Goal: Find contact information: Find contact information

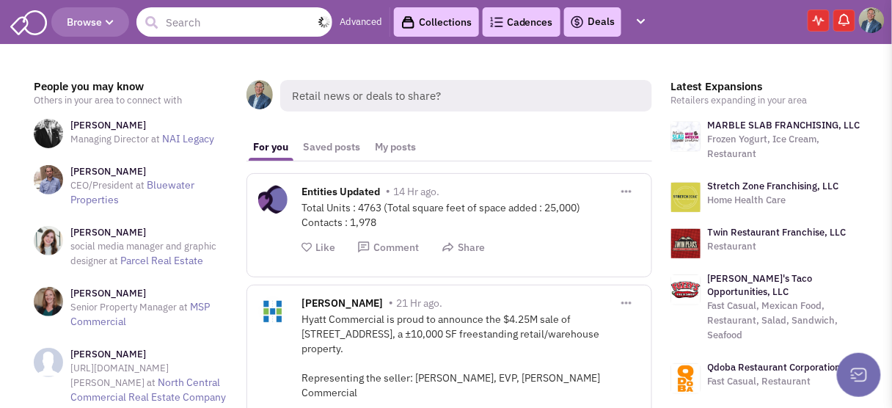
click at [205, 26] on input "text" at bounding box center [234, 21] width 196 height 29
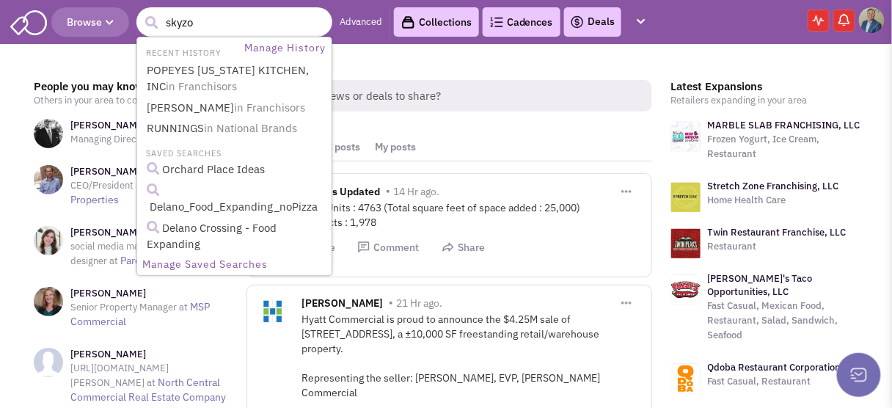
type input "skyz"
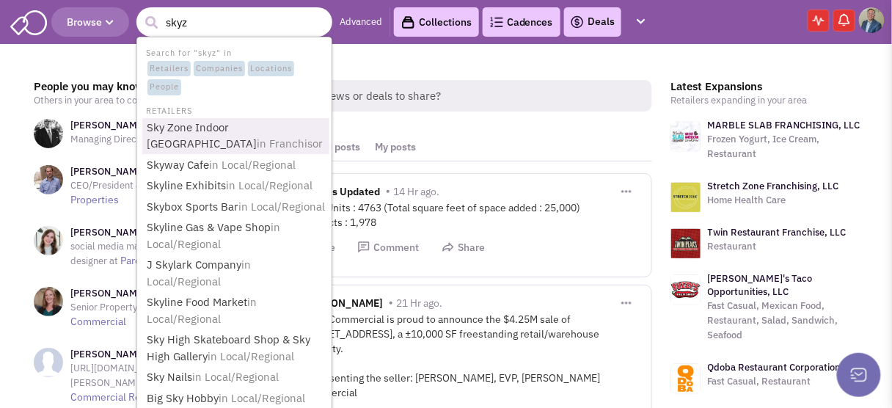
click at [257, 141] on span "in Franchisor" at bounding box center [290, 143] width 66 height 14
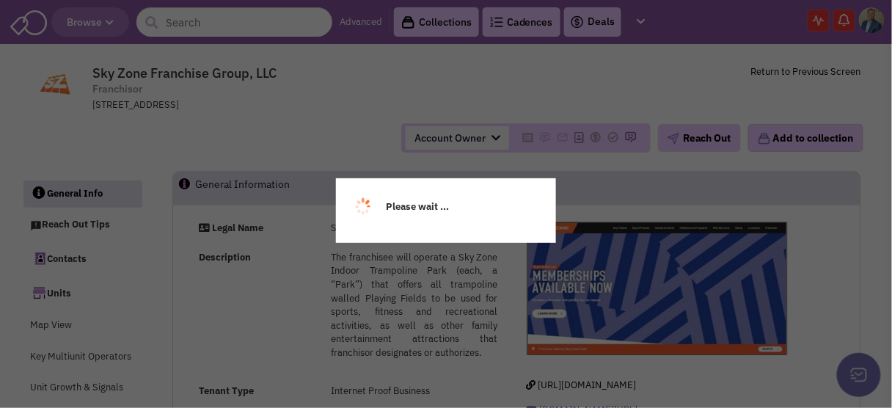
select select
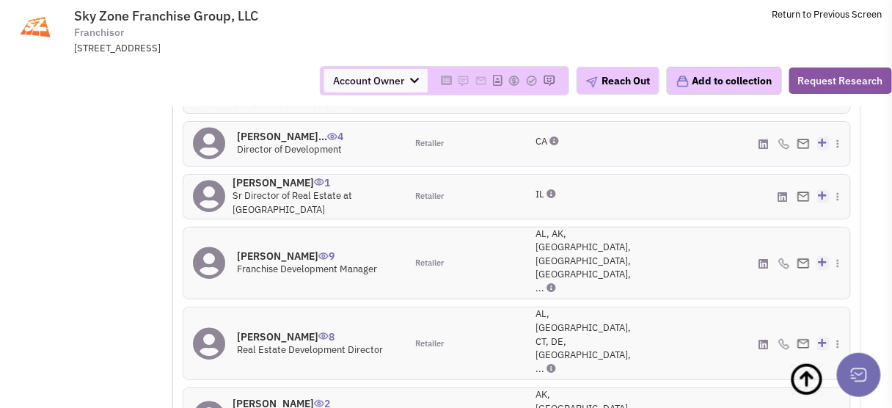
scroll to position [1292, 0]
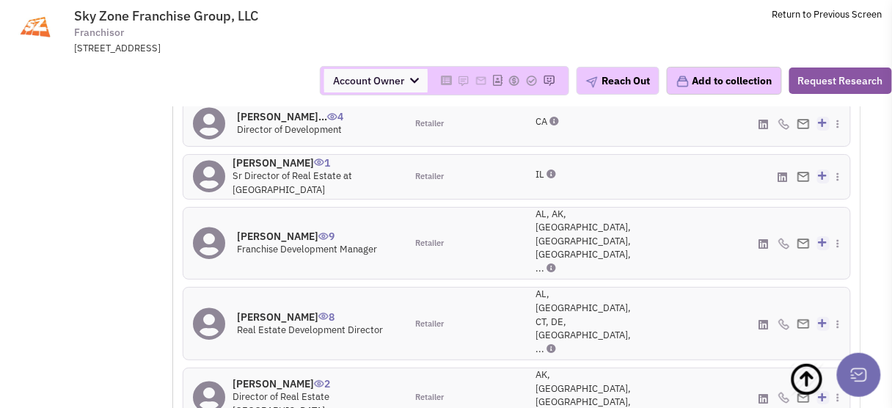
click at [263, 310] on h4 "[PERSON_NAME] 8" at bounding box center [310, 316] width 146 height 13
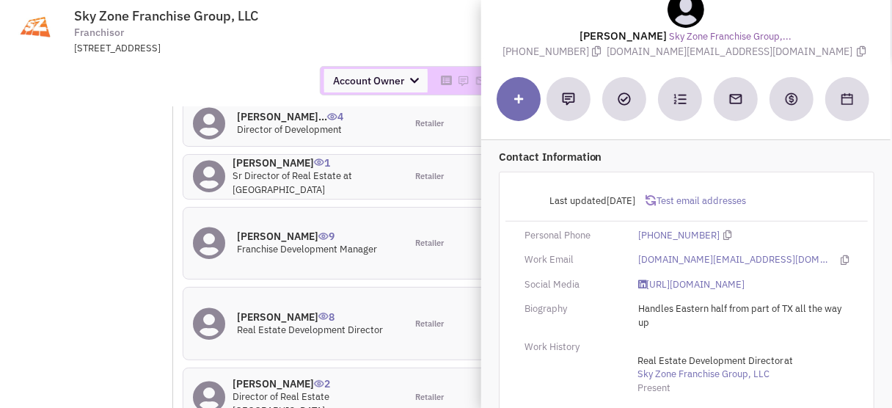
scroll to position [59, 0]
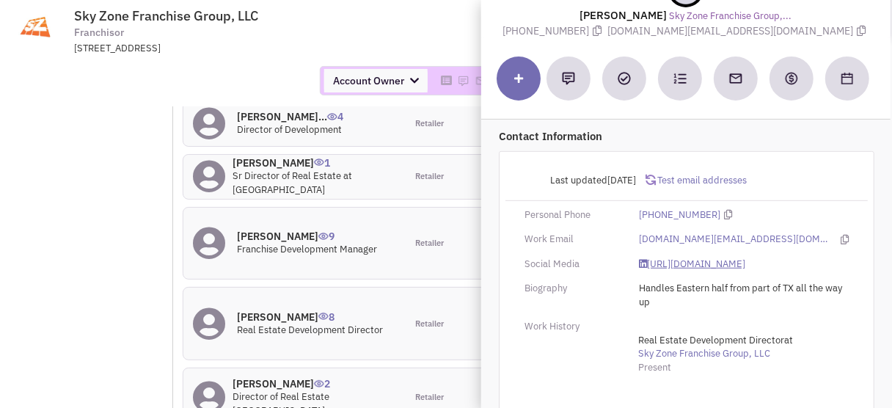
click at [722, 271] on link "[URL][DOMAIN_NAME]" at bounding box center [692, 265] width 106 height 14
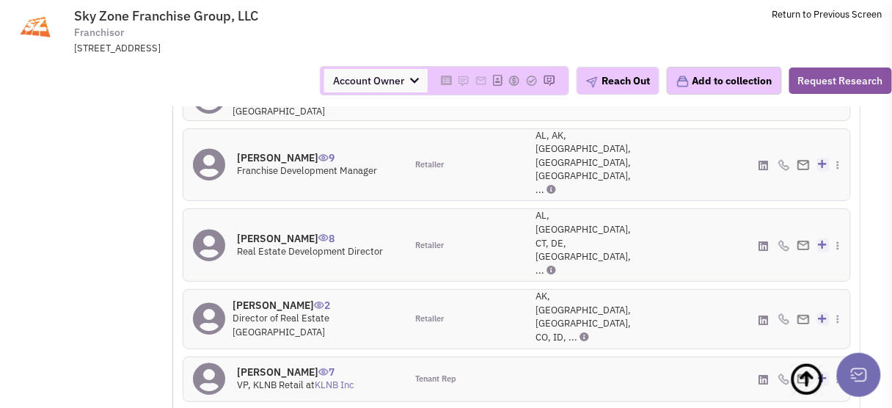
scroll to position [1351, 0]
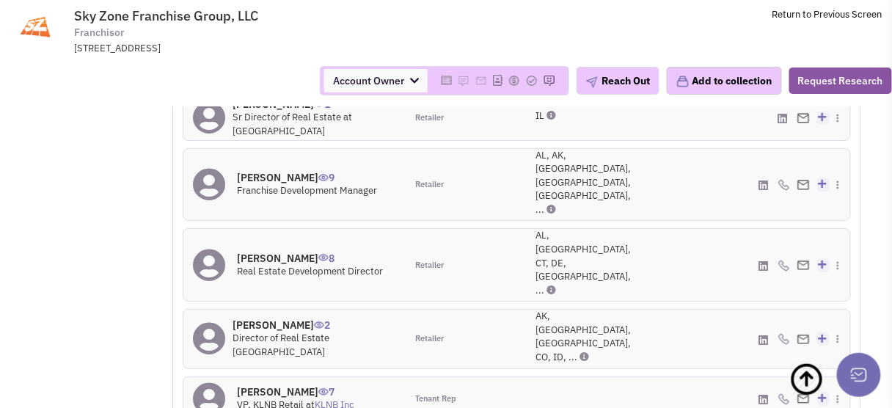
click at [266, 318] on h4 "[PERSON_NAME] 2" at bounding box center [315, 324] width 164 height 13
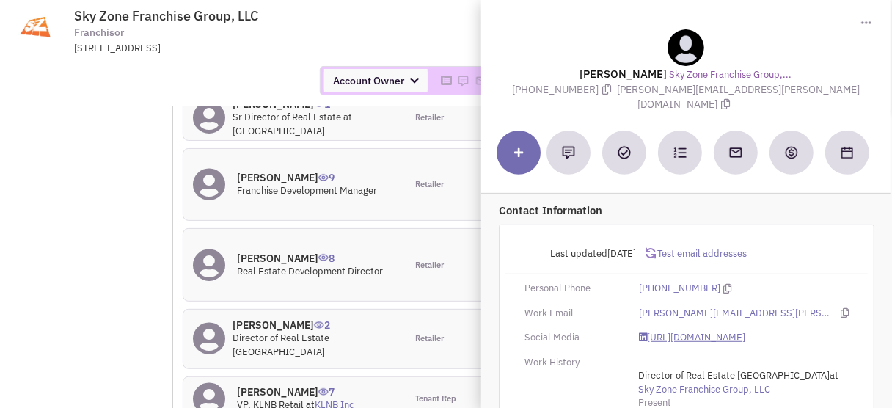
click at [687, 332] on link "[URL][DOMAIN_NAME]" at bounding box center [692, 338] width 106 height 14
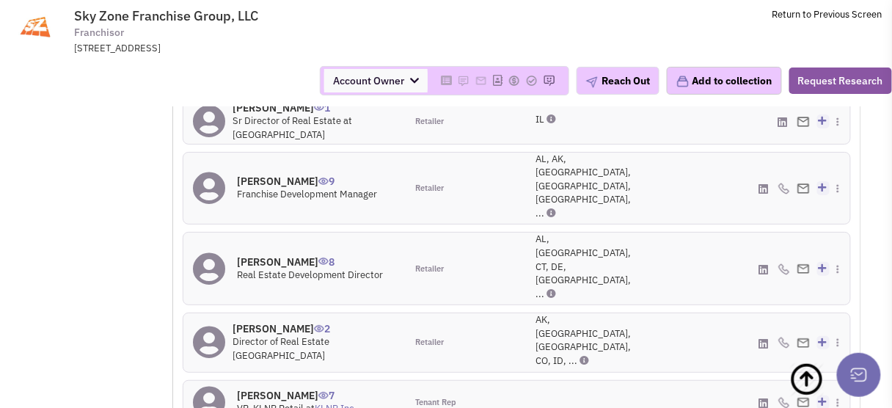
scroll to position [1292, 0]
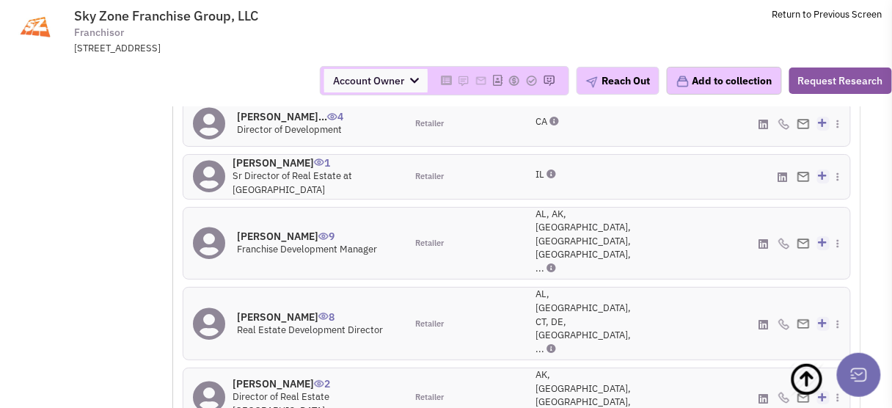
click at [260, 123] on h4 "[PERSON_NAME]... 4" at bounding box center [290, 116] width 106 height 13
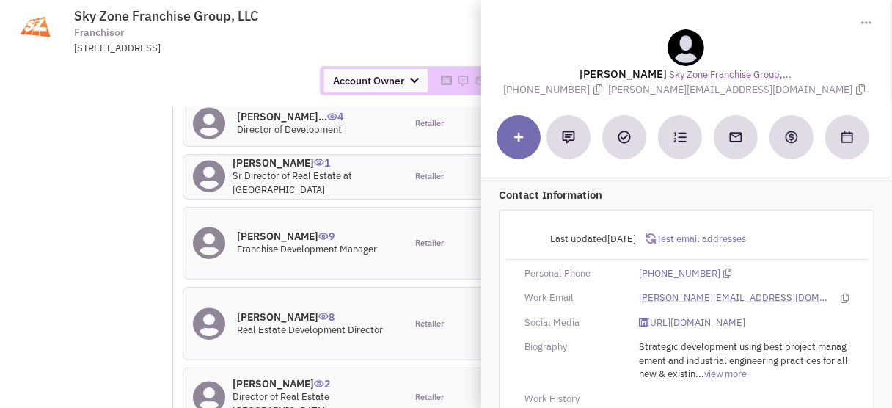
click at [731, 296] on link "[PERSON_NAME][EMAIL_ADDRESS][DOMAIN_NAME]" at bounding box center [736, 298] width 194 height 14
click at [664, 319] on link "[URL][DOMAIN_NAME]" at bounding box center [692, 323] width 106 height 14
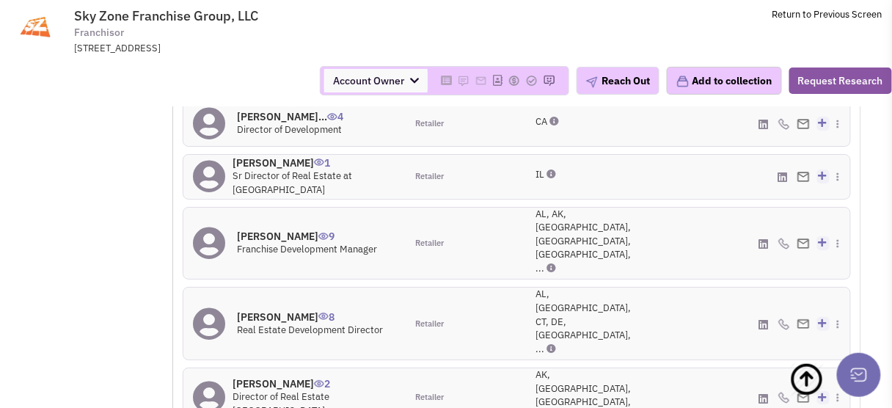
click at [259, 169] on h4 "[PERSON_NAME] 1" at bounding box center [315, 162] width 164 height 13
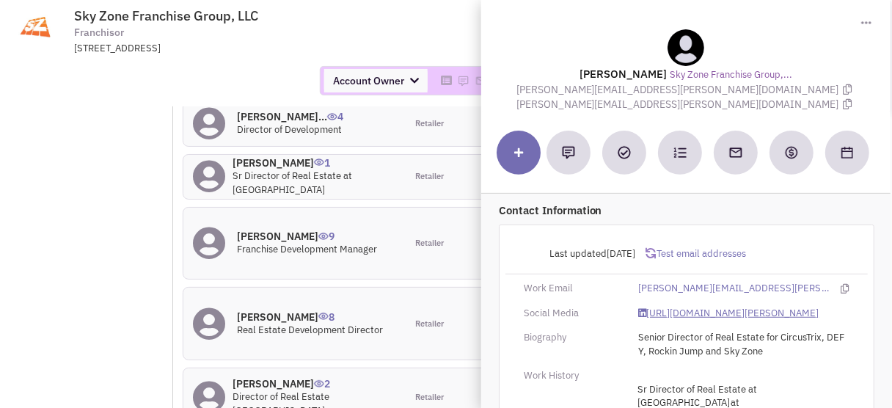
click at [679, 307] on link "[URL][DOMAIN_NAME][PERSON_NAME]" at bounding box center [729, 314] width 180 height 14
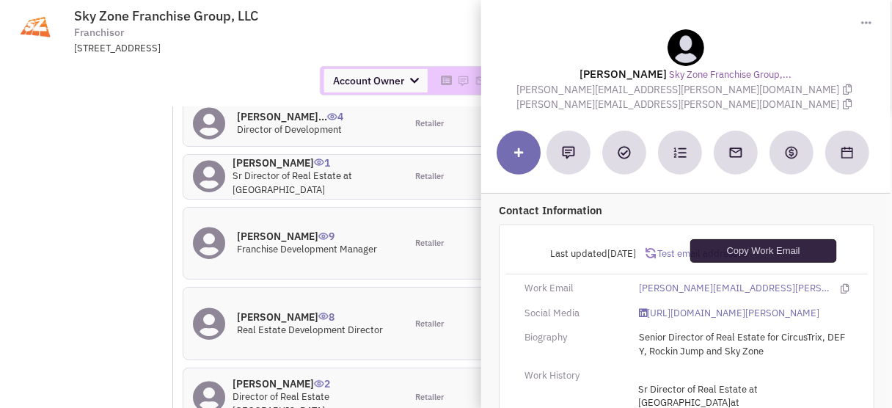
click at [841, 284] on icon at bounding box center [845, 289] width 8 height 10
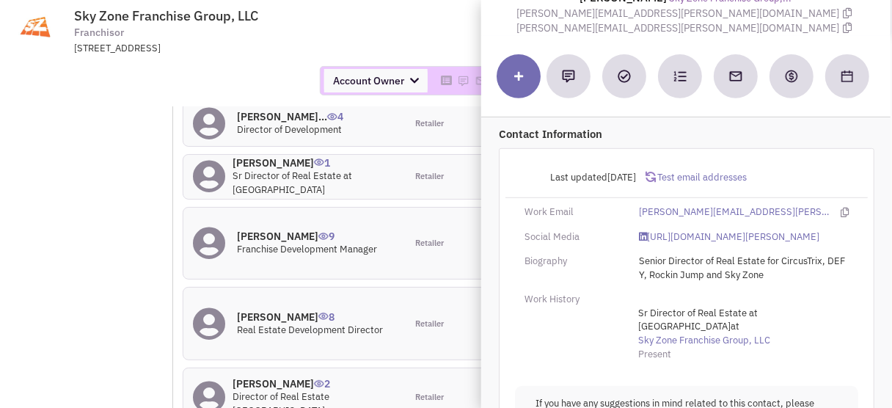
scroll to position [59, 0]
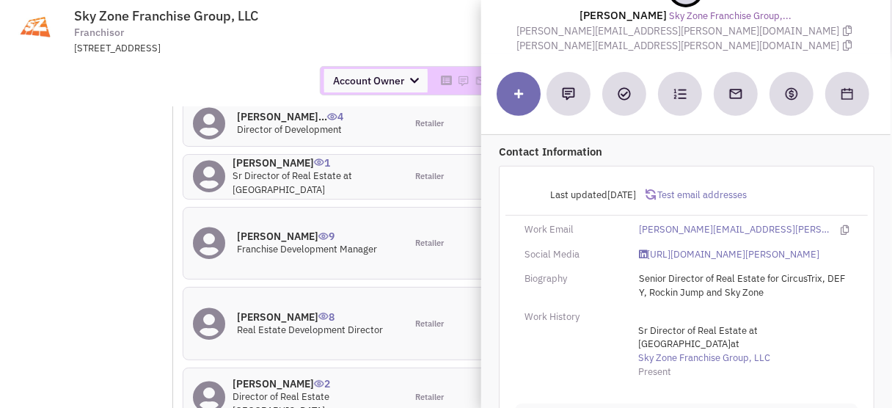
click at [718, 189] on span "Test email addresses" at bounding box center [701, 195] width 91 height 12
click at [671, 189] on link "1 Update 1 email address confirmed active" at bounding box center [670, 195] width 48 height 13
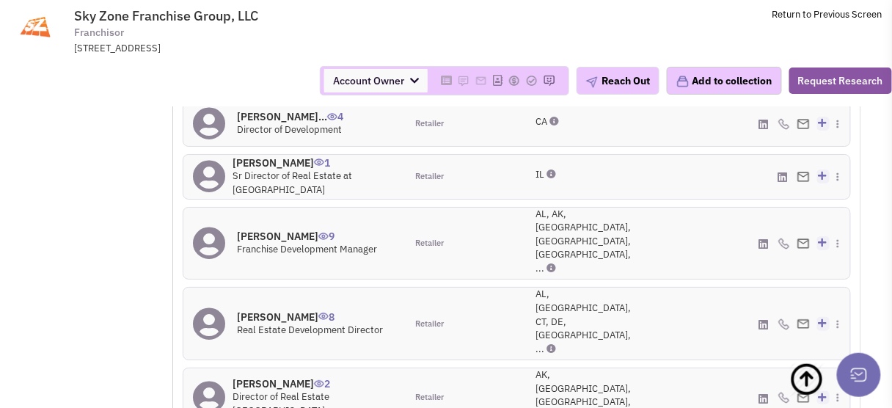
click at [252, 169] on h4 "[PERSON_NAME] 1" at bounding box center [315, 162] width 164 height 13
